Goal: Transaction & Acquisition: Obtain resource

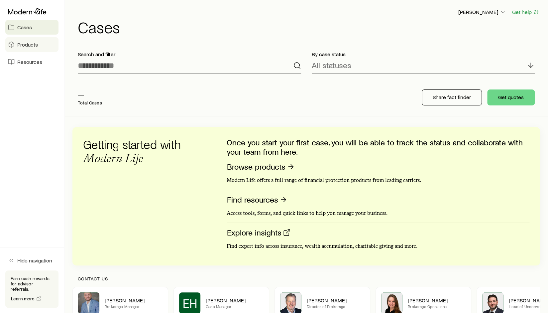
click at [41, 46] on link "Products" at bounding box center [31, 44] width 53 height 15
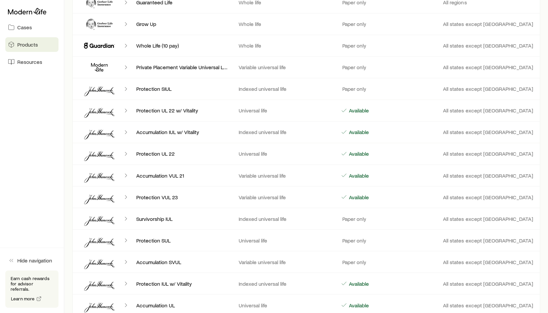
scroll to position [710, 0]
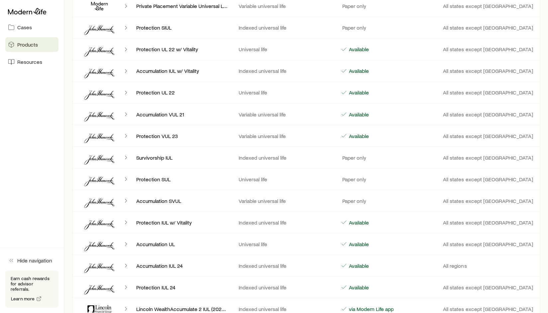
click at [126, 240] on icon "Client cases" at bounding box center [126, 243] width 7 height 7
click at [222, 242] on p "Accumulation UL" at bounding box center [182, 243] width 92 height 7
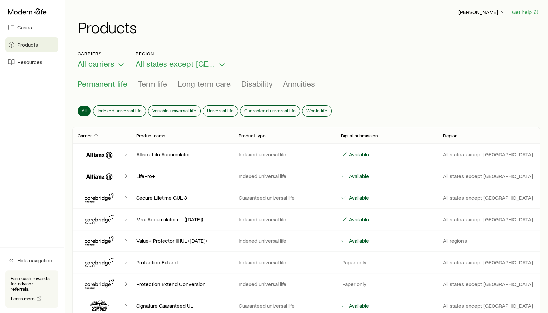
scroll to position [37, 0]
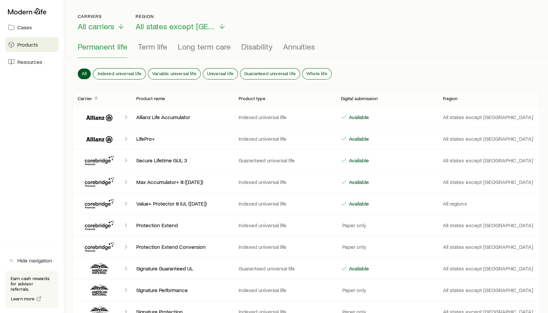
click at [125, 202] on icon "Client cases" at bounding box center [126, 203] width 7 height 7
click at [102, 202] on icon "Client cases" at bounding box center [98, 204] width 26 height 7
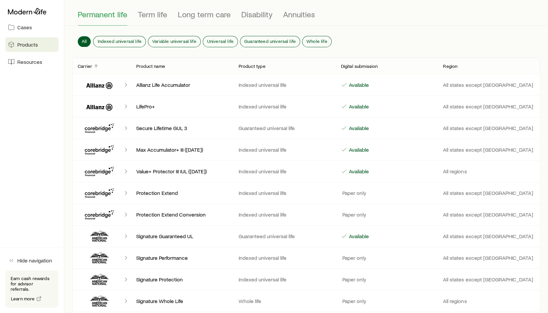
scroll to position [70, 0]
click at [27, 47] on span "Products" at bounding box center [27, 44] width 21 height 7
click at [24, 60] on span "Resources" at bounding box center [29, 62] width 25 height 7
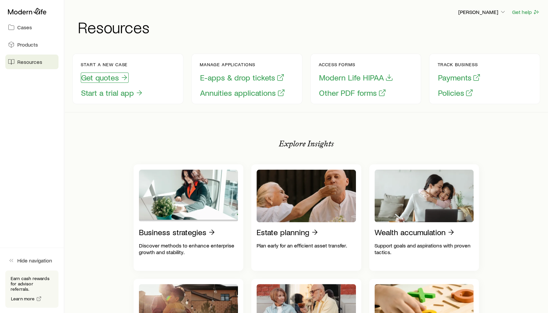
click at [103, 76] on button "Get quotes" at bounding box center [105, 77] width 48 height 10
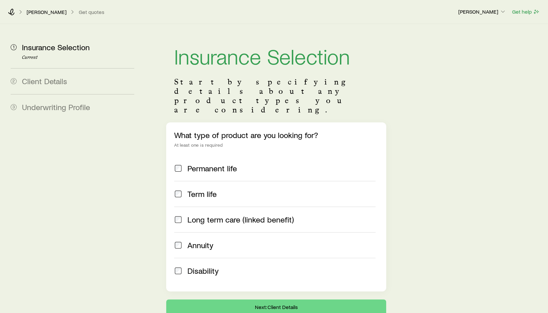
click at [203, 164] on span "Permanent life" at bounding box center [212, 168] width 50 height 9
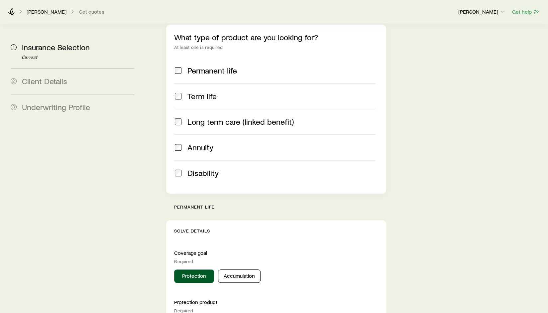
scroll to position [187, 0]
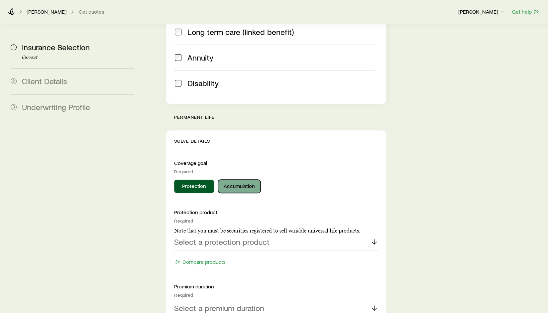
click at [236, 180] on button "Accumulation" at bounding box center [239, 186] width 43 height 13
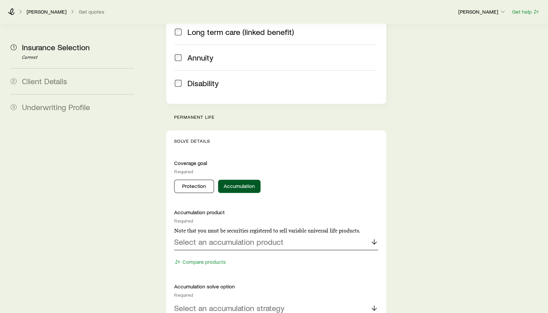
click at [231, 237] on p "Select an accumulation product" at bounding box center [228, 241] width 109 height 9
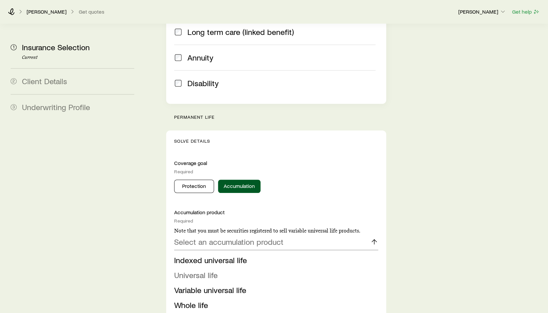
click at [197, 270] on span "Universal life" at bounding box center [196, 275] width 44 height 10
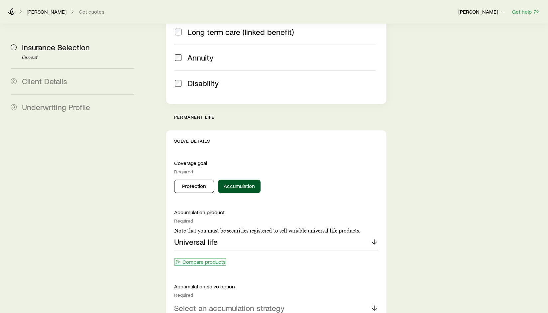
click at [202, 258] on button "Compare products" at bounding box center [200, 262] width 52 height 8
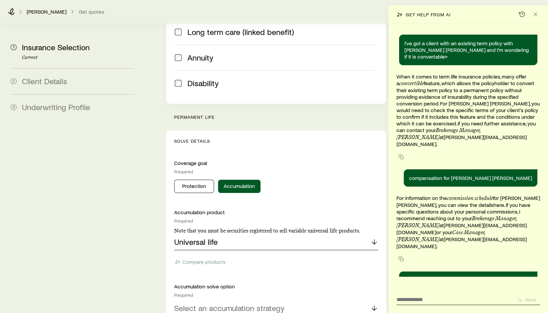
click at [278, 234] on div "Universal life" at bounding box center [276, 242] width 204 height 16
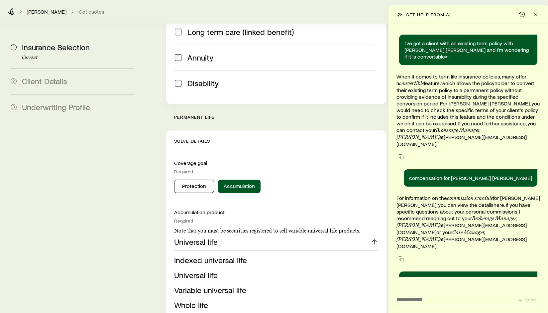
click at [245, 234] on div "Universal life" at bounding box center [276, 242] width 204 height 16
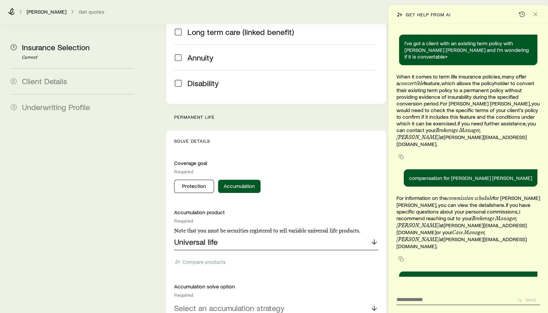
scroll to position [253, 0]
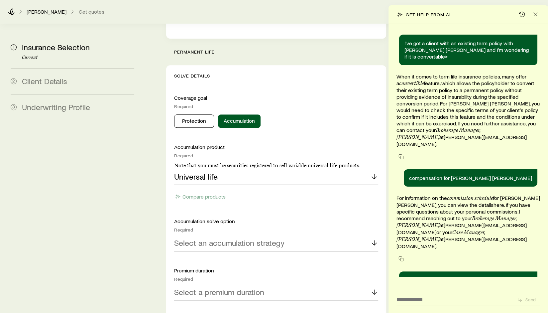
click at [214, 238] on p "Select an accumulation strategy" at bounding box center [229, 242] width 110 height 9
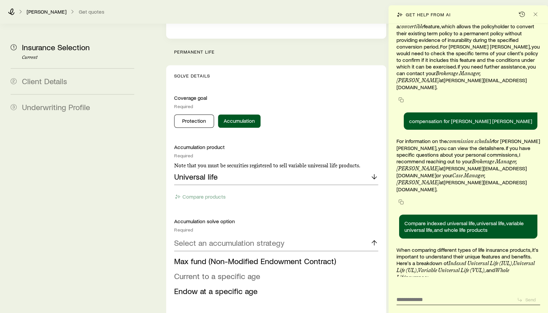
click at [215, 271] on span "Current to a specific age" at bounding box center [217, 276] width 86 height 10
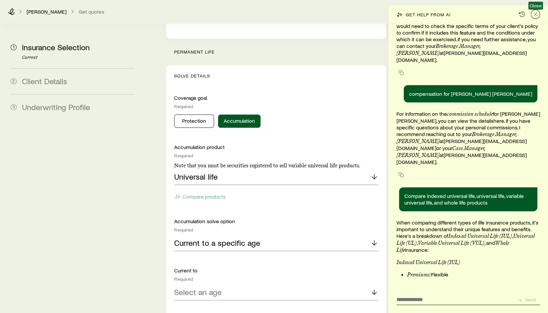
click at [535, 15] on line "Close" at bounding box center [535, 14] width 3 height 3
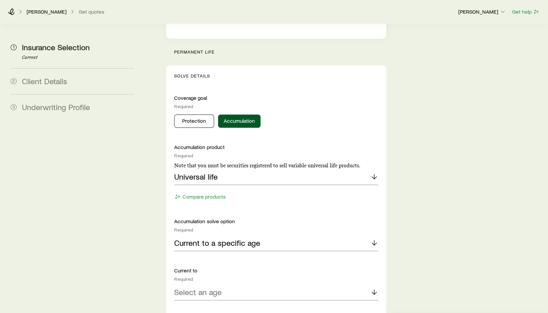
scroll to position [315, 0]
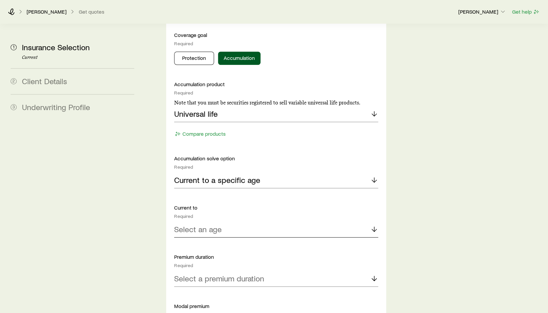
click at [251, 221] on div "Select an age" at bounding box center [276, 229] width 204 height 16
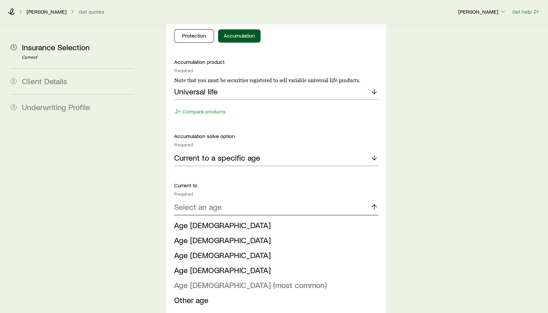
scroll to position [338, 0]
click at [217, 153] on p "Current to a specific age" at bounding box center [217, 157] width 86 height 9
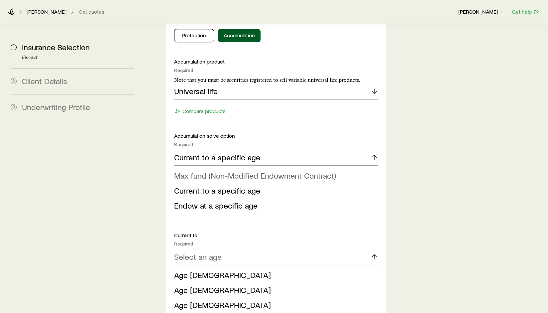
click at [220, 171] on span "Max fund (Non-Modified Endowment Contract)" at bounding box center [255, 176] width 162 height 10
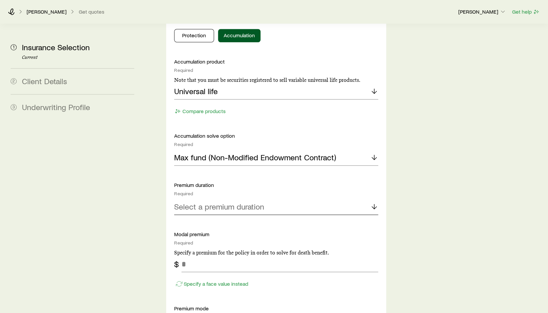
click at [200, 202] on p "Select a premium duration" at bounding box center [219, 206] width 90 height 9
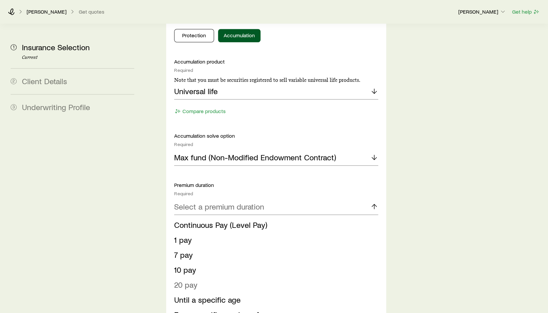
click at [190, 280] on span "20 pay" at bounding box center [185, 285] width 23 height 10
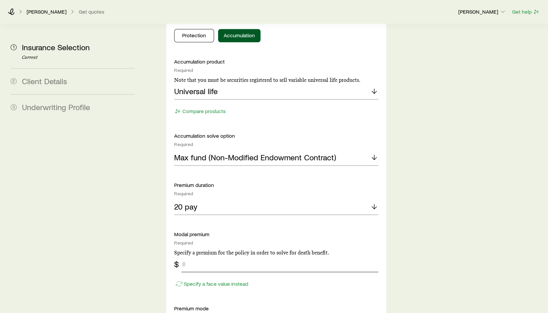
click at [207, 256] on input "tel" at bounding box center [279, 264] width 196 height 16
type input "******"
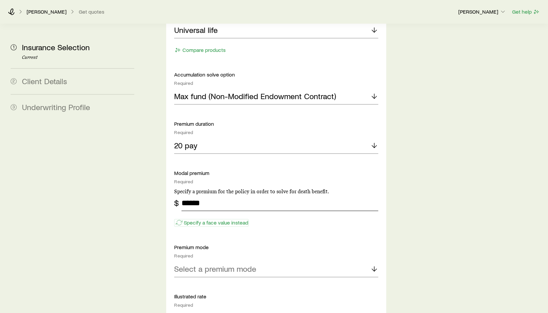
scroll to position [400, 0]
click at [207, 264] on p "Select a premium mode" at bounding box center [215, 268] width 82 height 9
click at [195, 282] on span "Annual" at bounding box center [185, 287] width 23 height 10
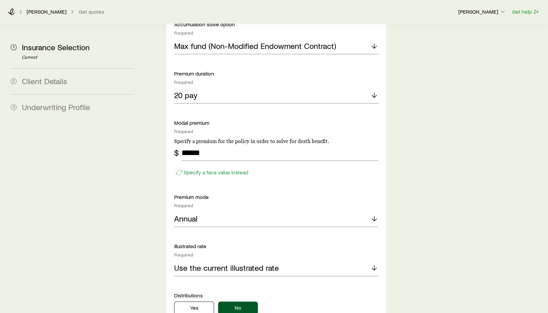
scroll to position [452, 0]
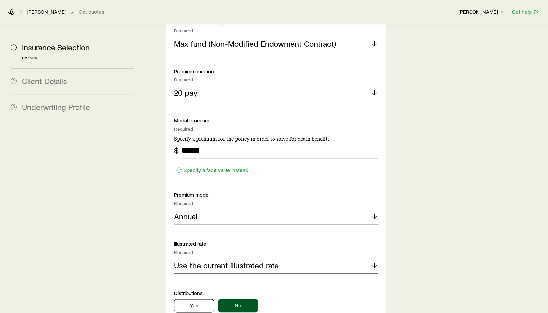
click at [216, 261] on p "Use the current illustrated rate" at bounding box center [226, 265] width 105 height 9
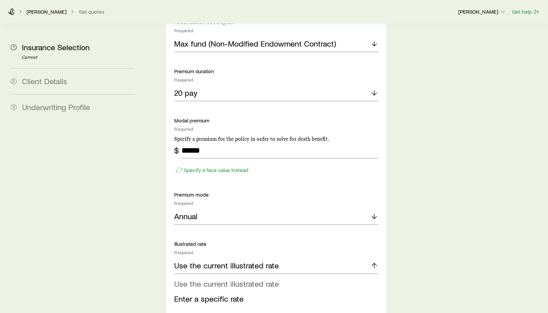
click at [199, 279] on span "Use the current illustrated rate" at bounding box center [226, 284] width 105 height 10
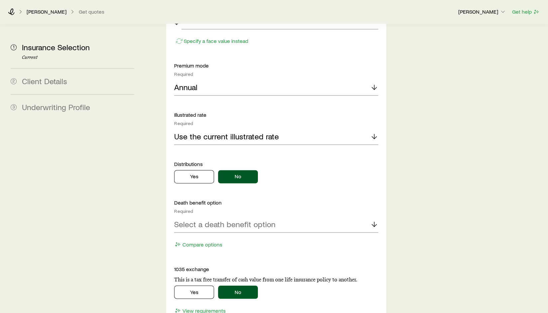
scroll to position [582, 0]
click at [221, 218] on p "Select a death benefit option" at bounding box center [224, 222] width 101 height 9
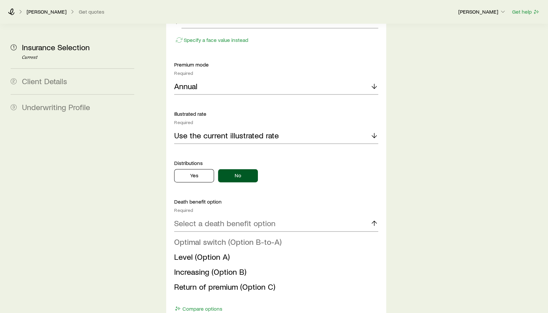
click at [215, 236] on span "Optimal switch (Option B-to-A)" at bounding box center [227, 241] width 107 height 10
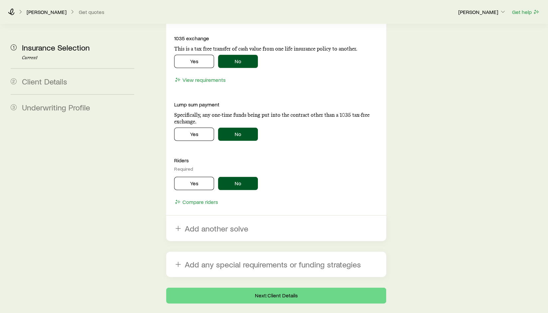
scroll to position [815, 0]
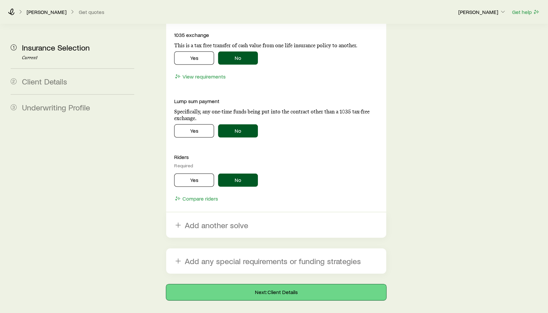
click at [267, 284] on button "Next: Client Details" at bounding box center [276, 292] width 220 height 16
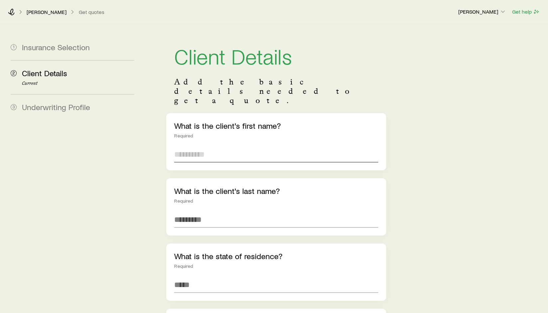
click at [233, 146] on input "text" at bounding box center [276, 154] width 204 height 16
type input "*******"
type input "*********"
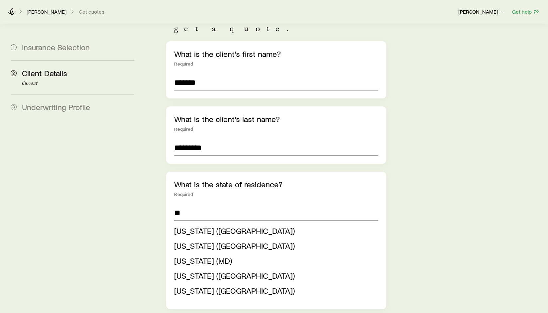
scroll to position [72, 0]
click at [205, 270] on span "[US_STATE] ([GEOGRAPHIC_DATA])" at bounding box center [234, 275] width 121 height 10
type input "**********"
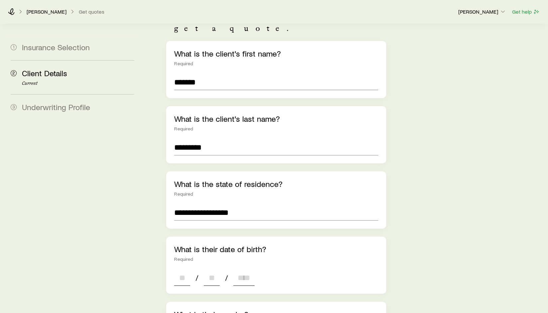
click at [179, 270] on input at bounding box center [182, 278] width 16 height 16
type input "**"
type input "****"
type input "*"
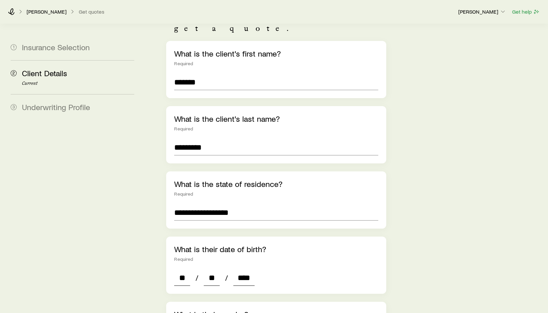
type input "*"
type input "****"
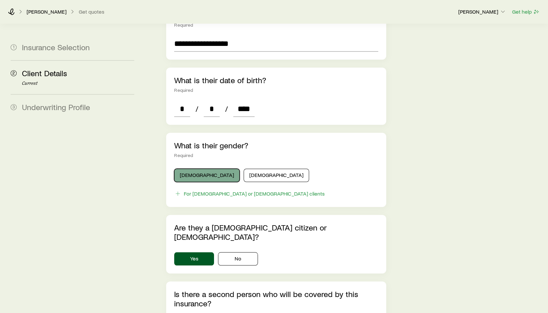
click at [197, 169] on button "[DEMOGRAPHIC_DATA]" at bounding box center [206, 175] width 65 height 13
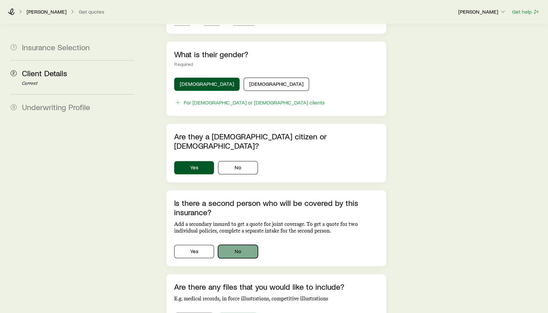
click at [239, 245] on button "No" at bounding box center [238, 251] width 40 height 13
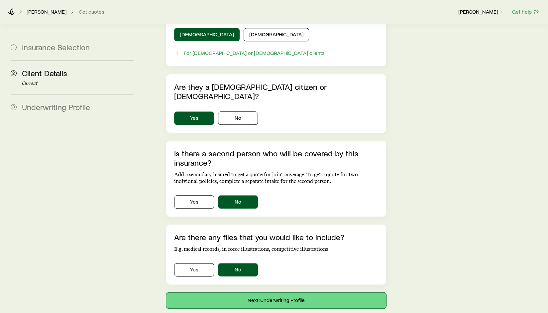
click at [276, 292] on button "Next: Underwriting Profile" at bounding box center [276, 300] width 220 height 16
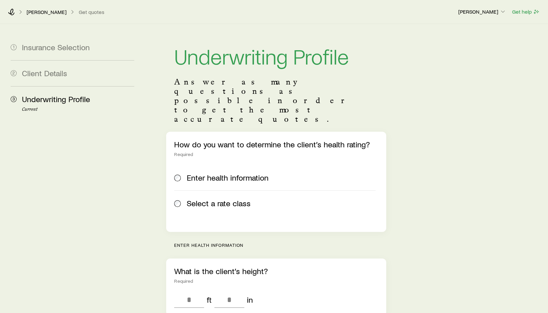
click at [209, 198] on span "Select a rate class" at bounding box center [219, 202] width 64 height 9
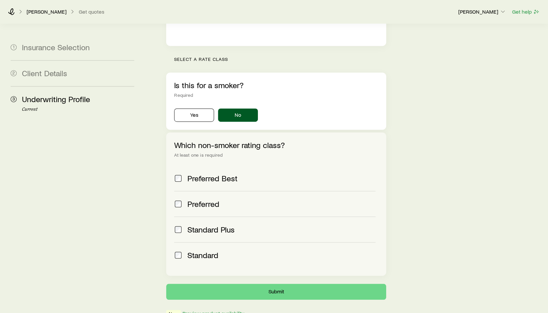
scroll to position [187, 0]
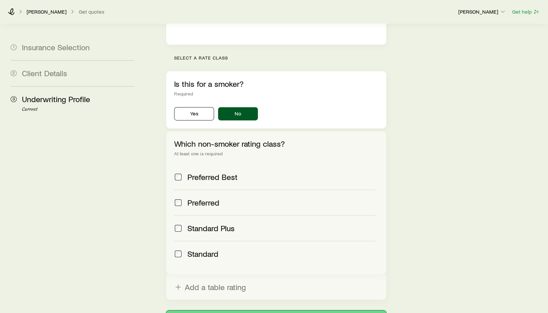
click at [295, 310] on button "Submit" at bounding box center [276, 318] width 220 height 16
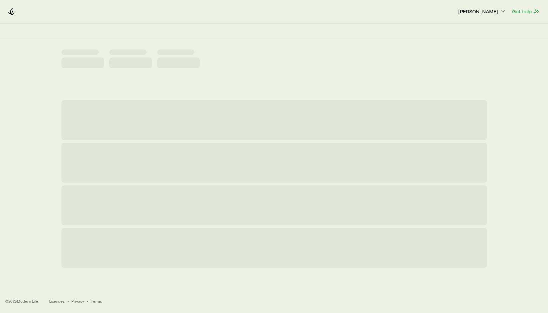
scroll to position [0, 0]
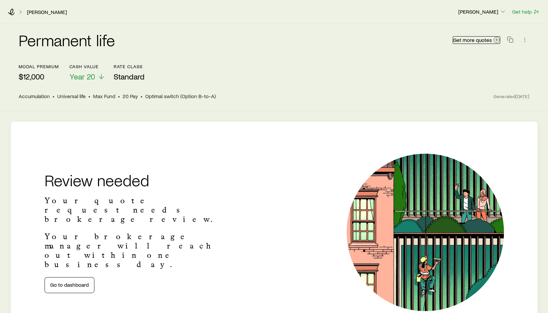
click at [470, 42] on span "Get more quotes" at bounding box center [472, 39] width 39 height 5
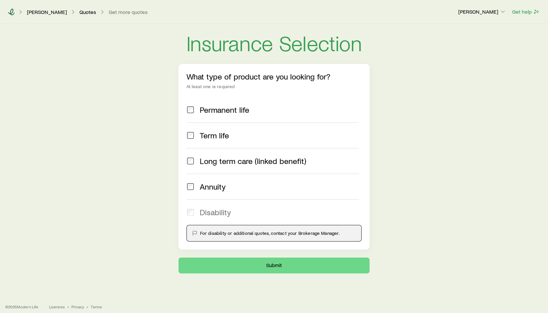
click at [11, 12] on icon at bounding box center [11, 12] width 6 height 7
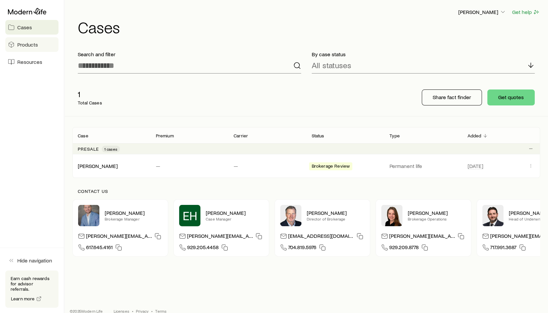
click at [21, 44] on span "Products" at bounding box center [27, 44] width 21 height 7
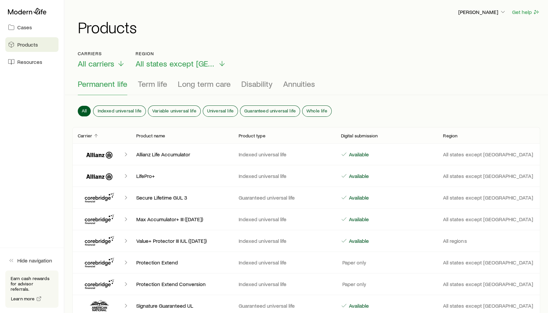
scroll to position [5, 0]
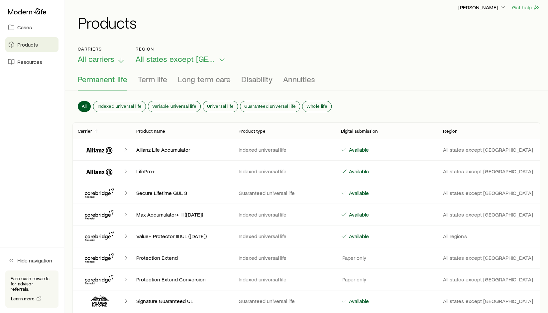
click at [101, 60] on span "All carriers" at bounding box center [96, 58] width 37 height 9
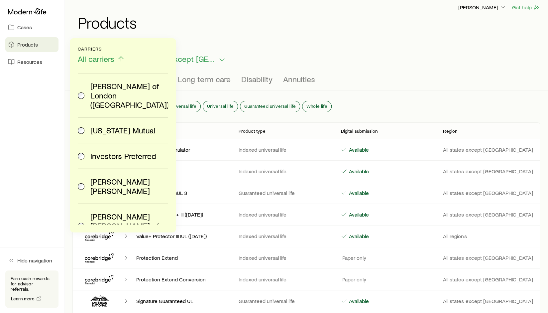
scroll to position [633, 0]
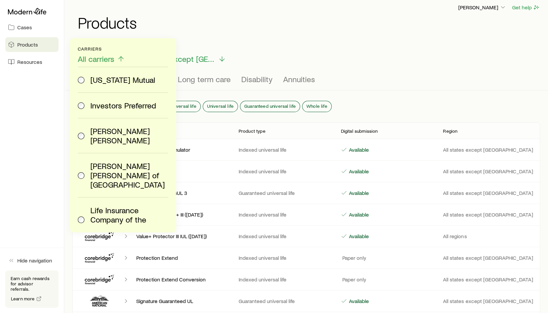
click at [121, 118] on label "[PERSON_NAME] [PERSON_NAME]" at bounding box center [122, 135] width 88 height 35
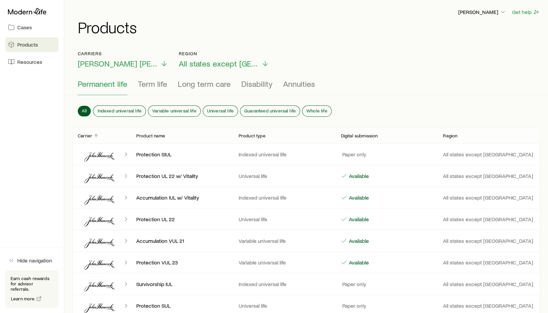
click at [128, 154] on icon "Client cases" at bounding box center [126, 154] width 7 height 7
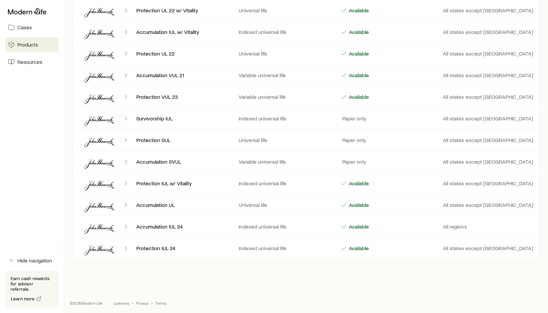
click at [352, 246] on p "Available" at bounding box center [357, 248] width 21 height 7
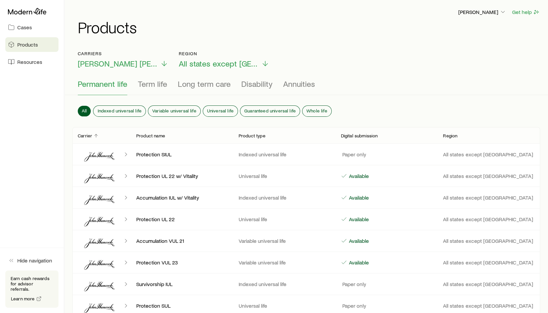
click at [134, 203] on div "Accumulation IUL w/ Vitality Indexed universal life Available All states except…" at bounding box center [306, 197] width 468 height 21
click at [164, 144] on div "Protection SIUL Indexed universal life Paper only All states except [GEOGRAPHIC…" at bounding box center [306, 154] width 468 height 21
click at [163, 216] on p "Protection UL 22" at bounding box center [182, 219] width 92 height 7
